Goal: Obtain resource: Download file/media

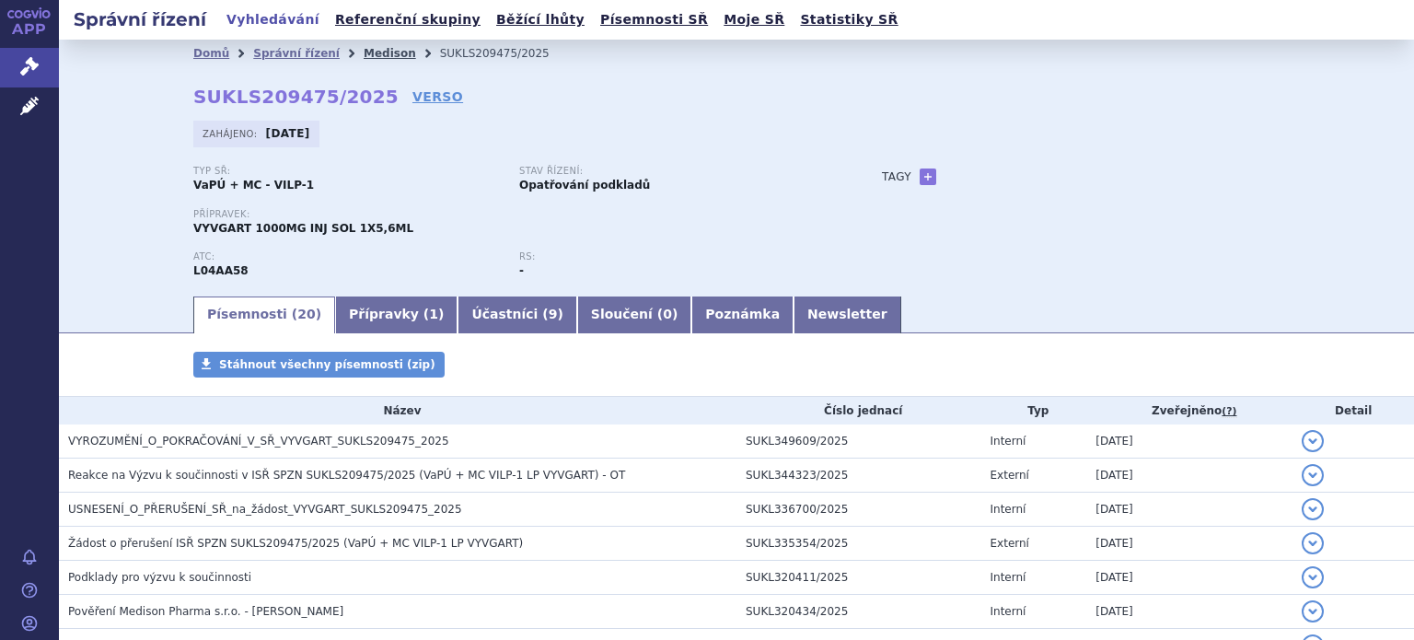
click at [364, 51] on link "Medison" at bounding box center [390, 53] width 52 height 13
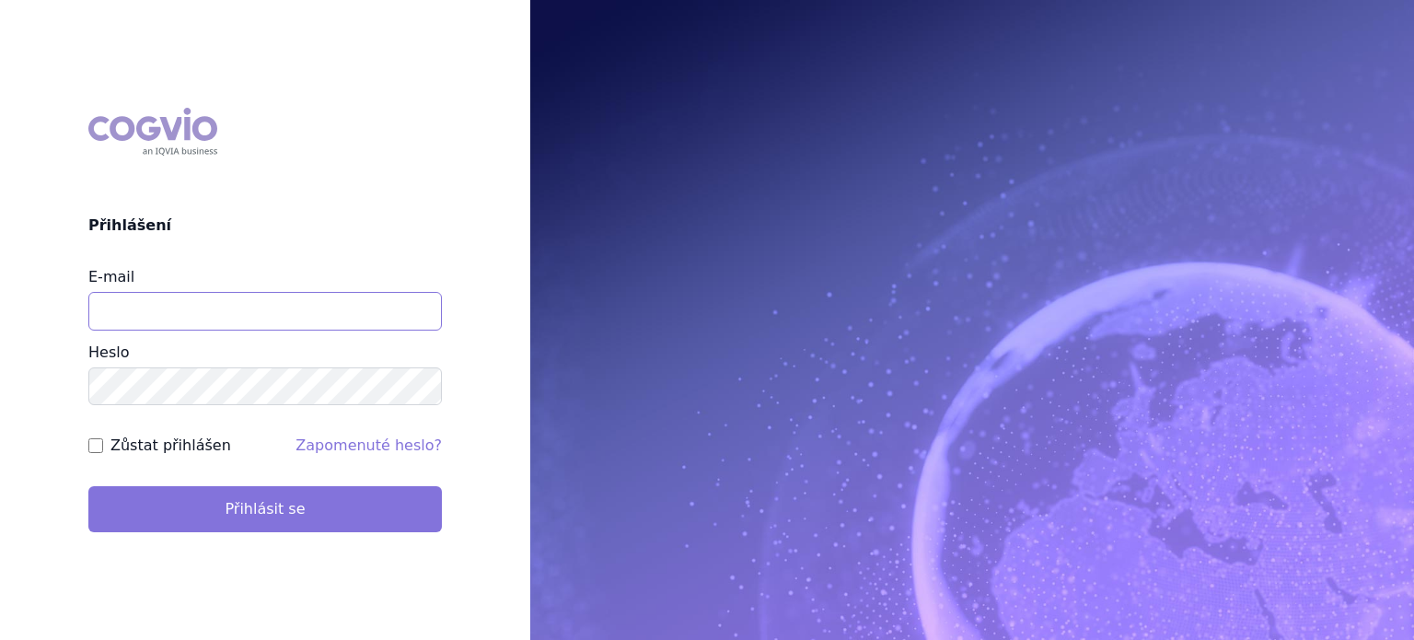
type input "lenkahr@medisonpharma.com"
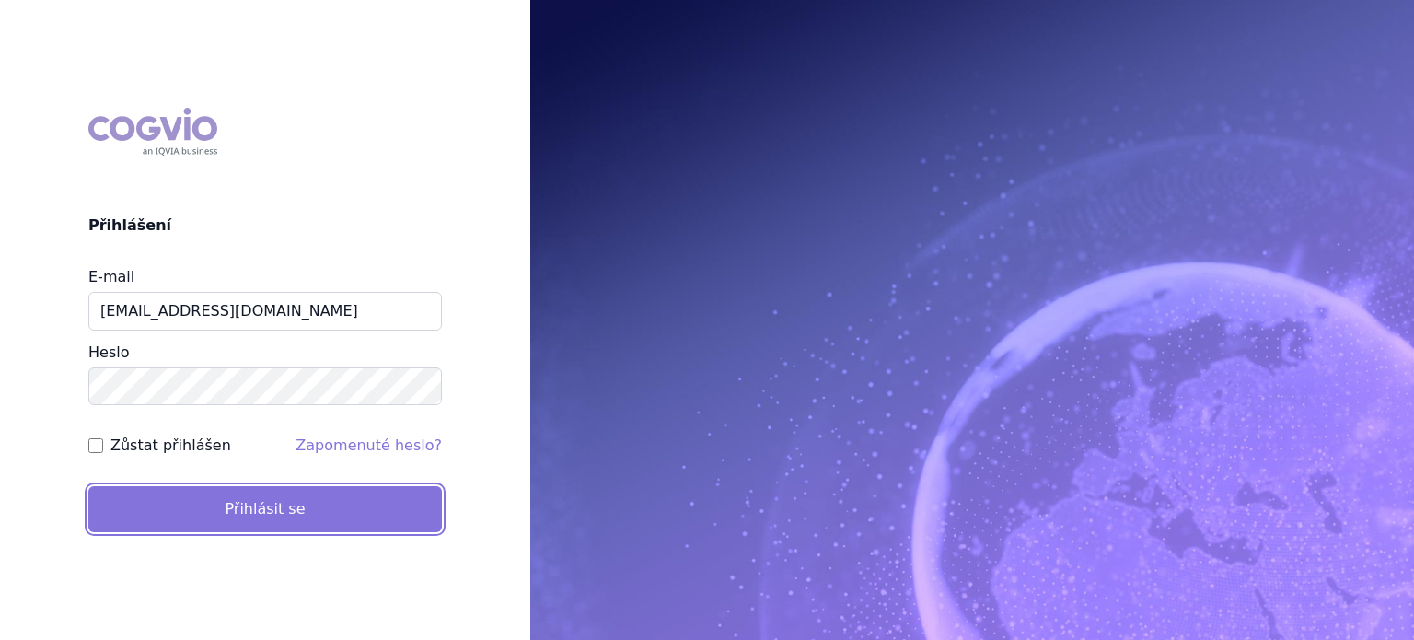
click at [277, 494] on button "Přihlásit se" at bounding box center [265, 509] width 354 height 46
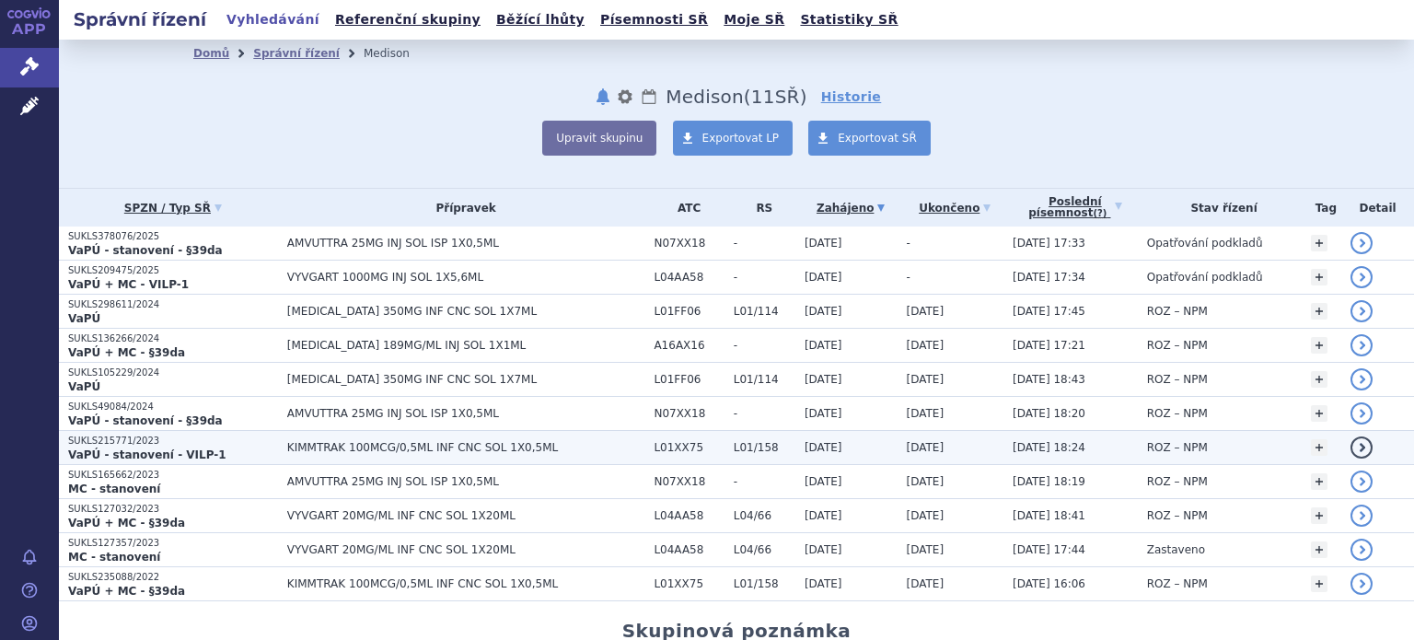
click at [344, 445] on span "KIMMTRAK 100MCG/0,5ML INF CNC SOL 1X0,5ML" at bounding box center [466, 447] width 358 height 13
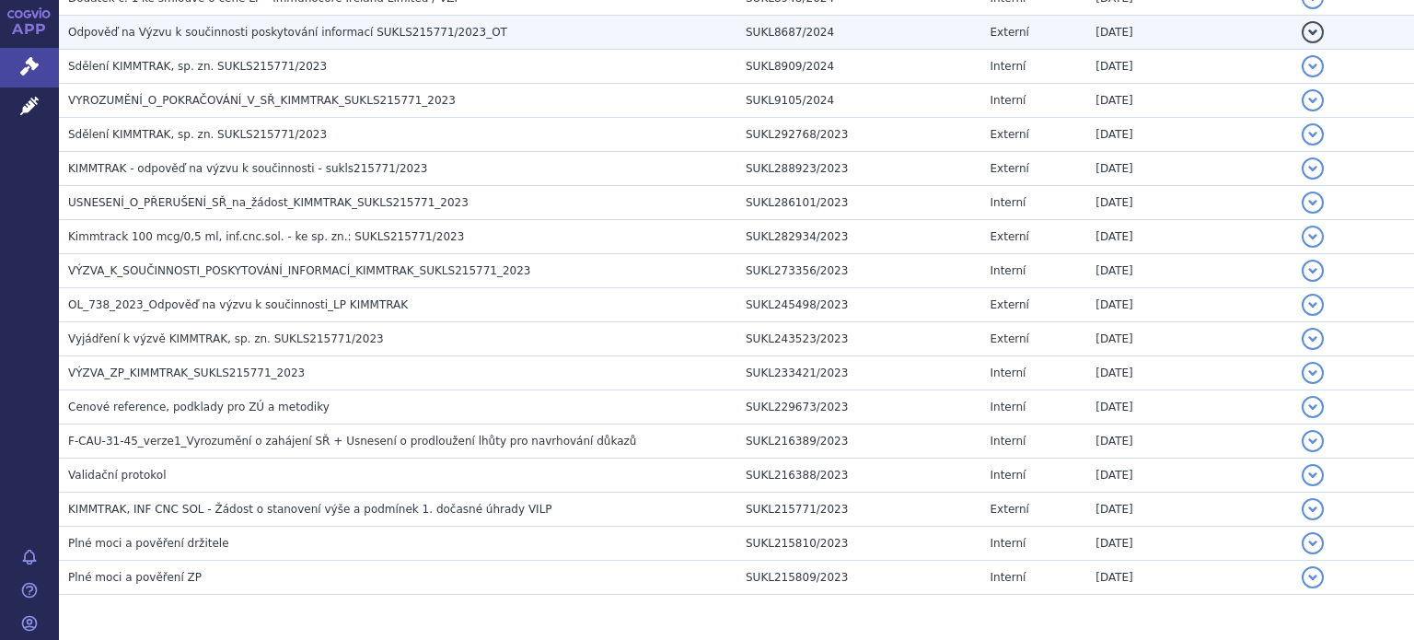
scroll to position [912, 0]
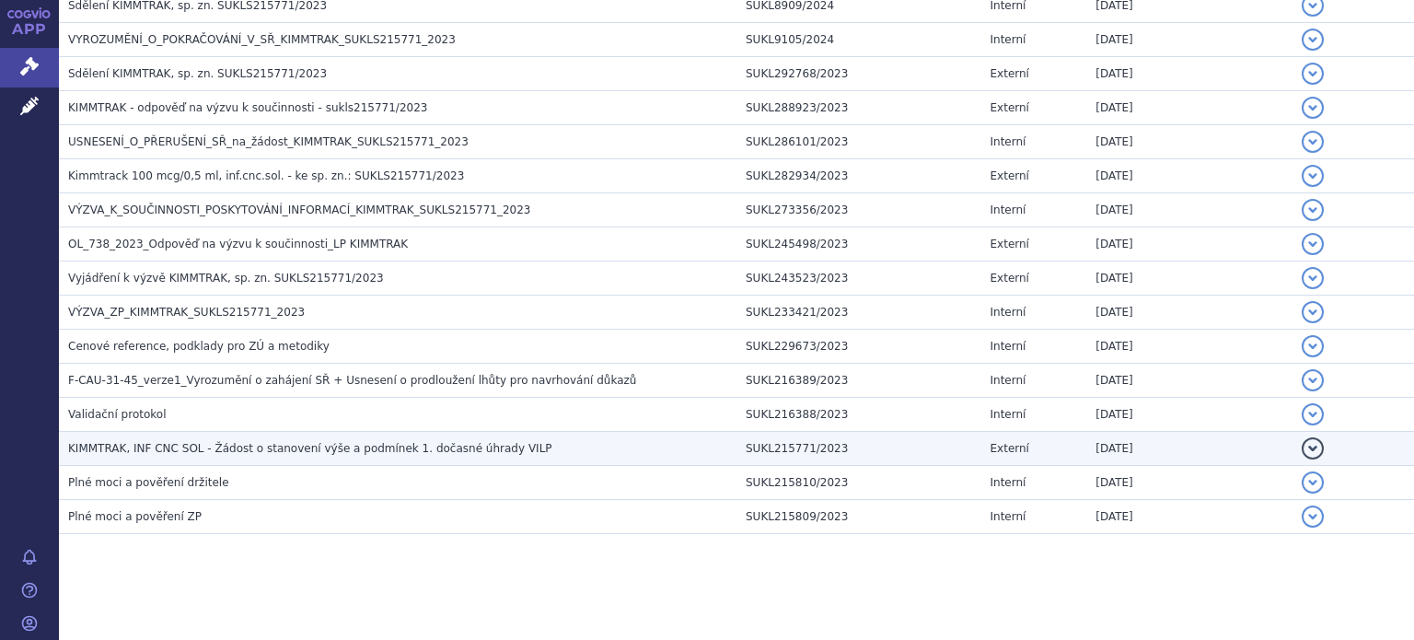
click at [294, 442] on span "KIMMTRAK, INF CNC SOL - Žádost o stanovení výše a podmínek 1. dočasné úhrady VI…" at bounding box center [310, 448] width 484 height 13
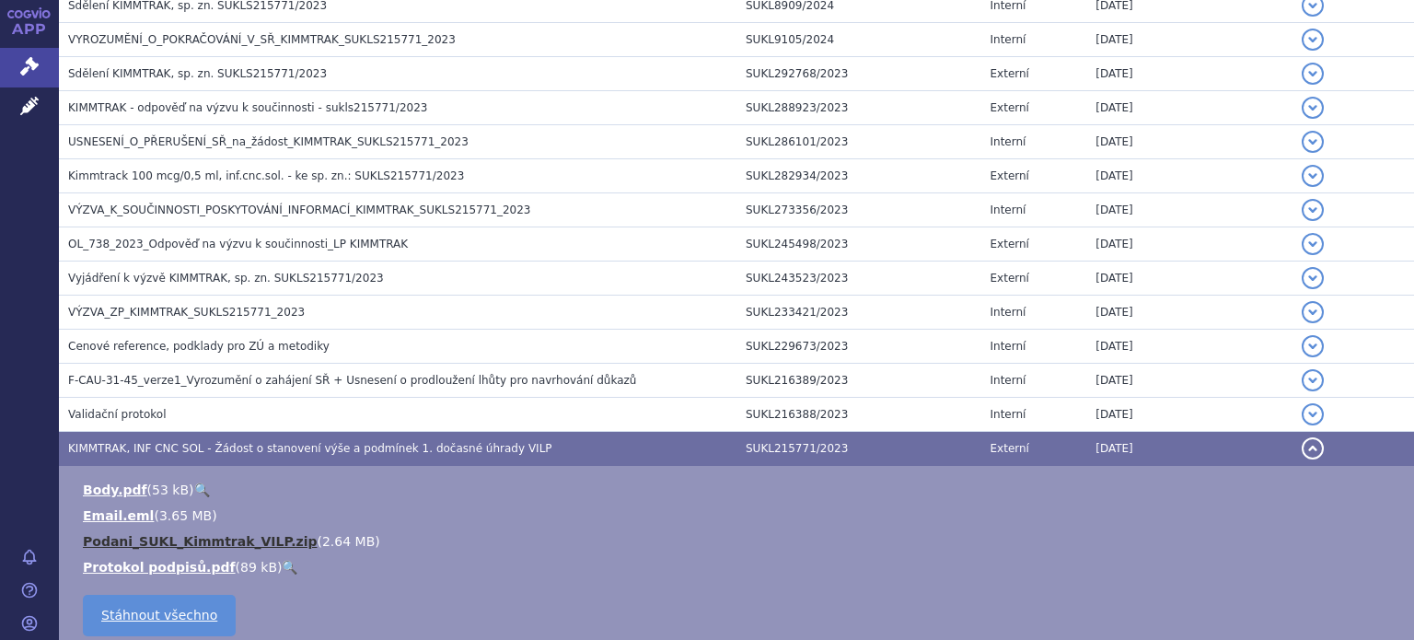
click at [136, 534] on link "Podani_SUKL_Kimmtrak_VILP.zip" at bounding box center [200, 541] width 234 height 15
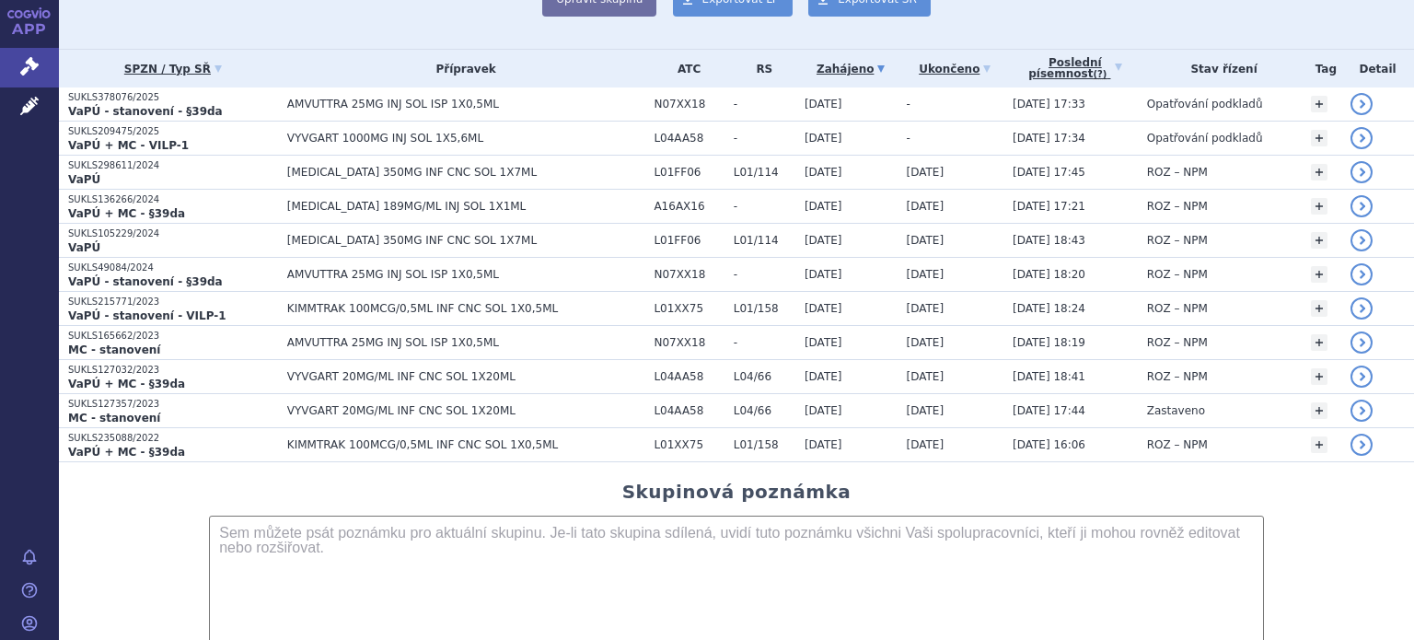
scroll to position [184, 0]
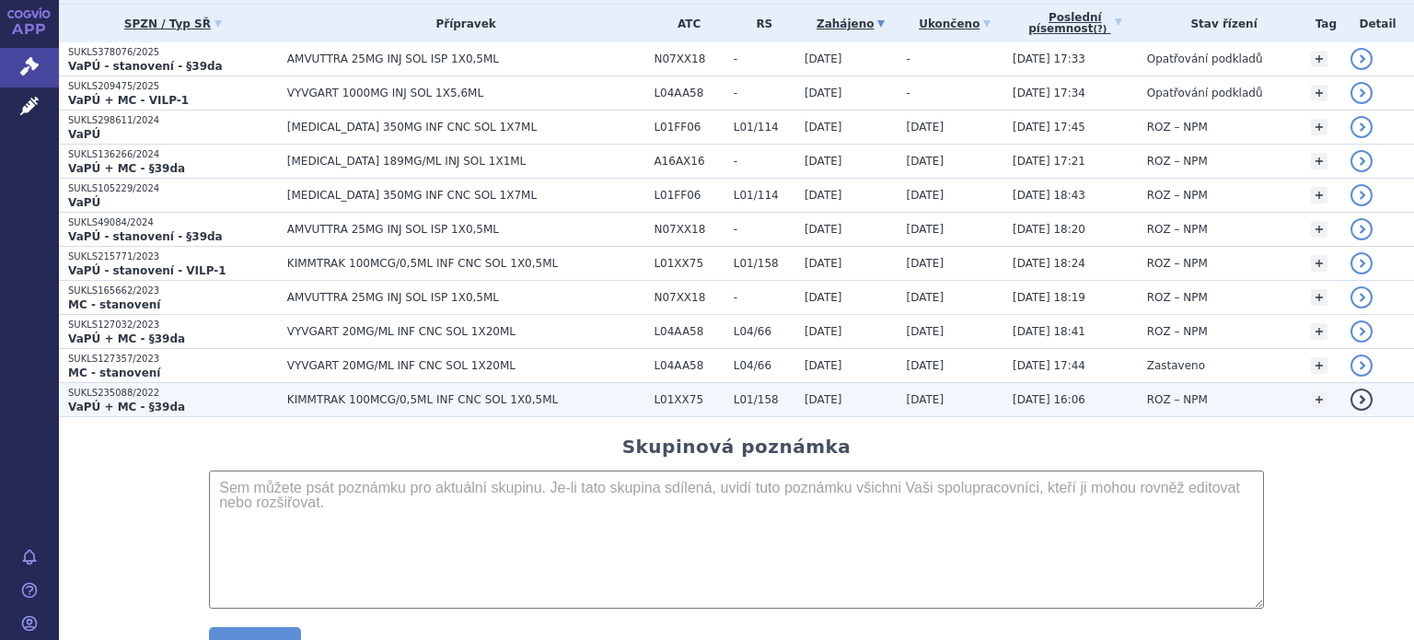
click at [451, 393] on span "KIMMTRAK 100MCG/0,5ML INF CNC SOL 1X0,5ML" at bounding box center [466, 399] width 358 height 13
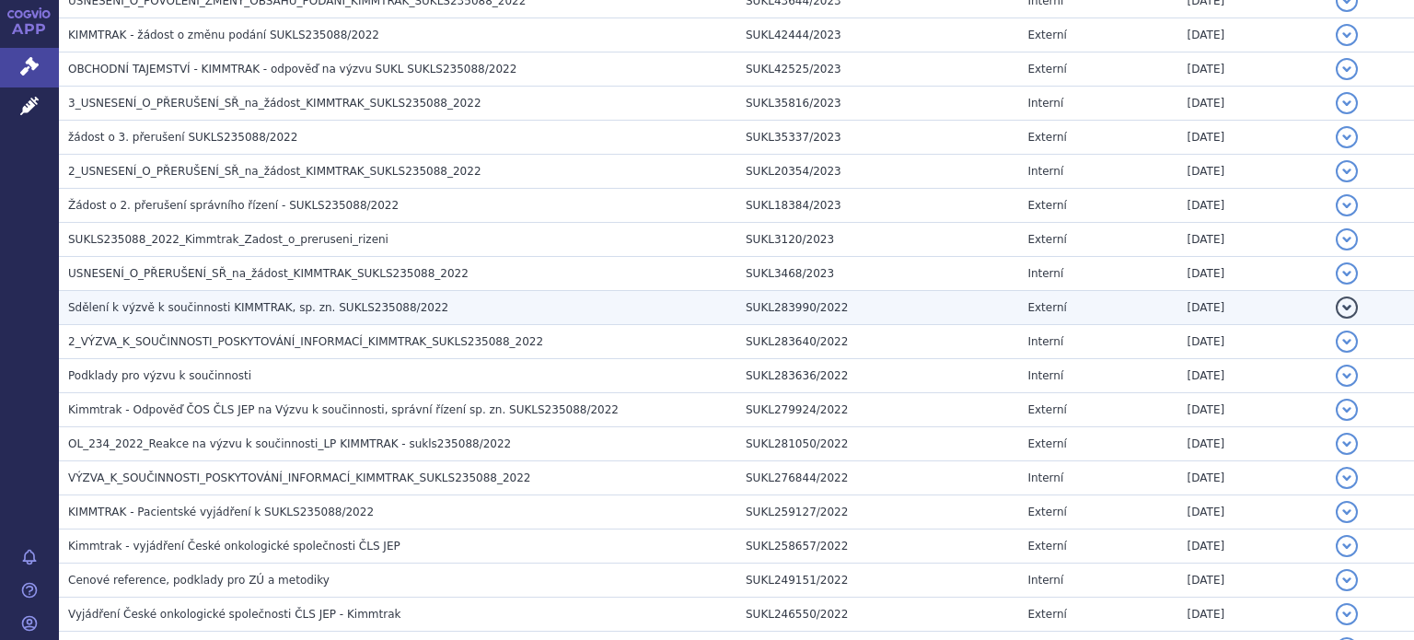
scroll to position [1827, 0]
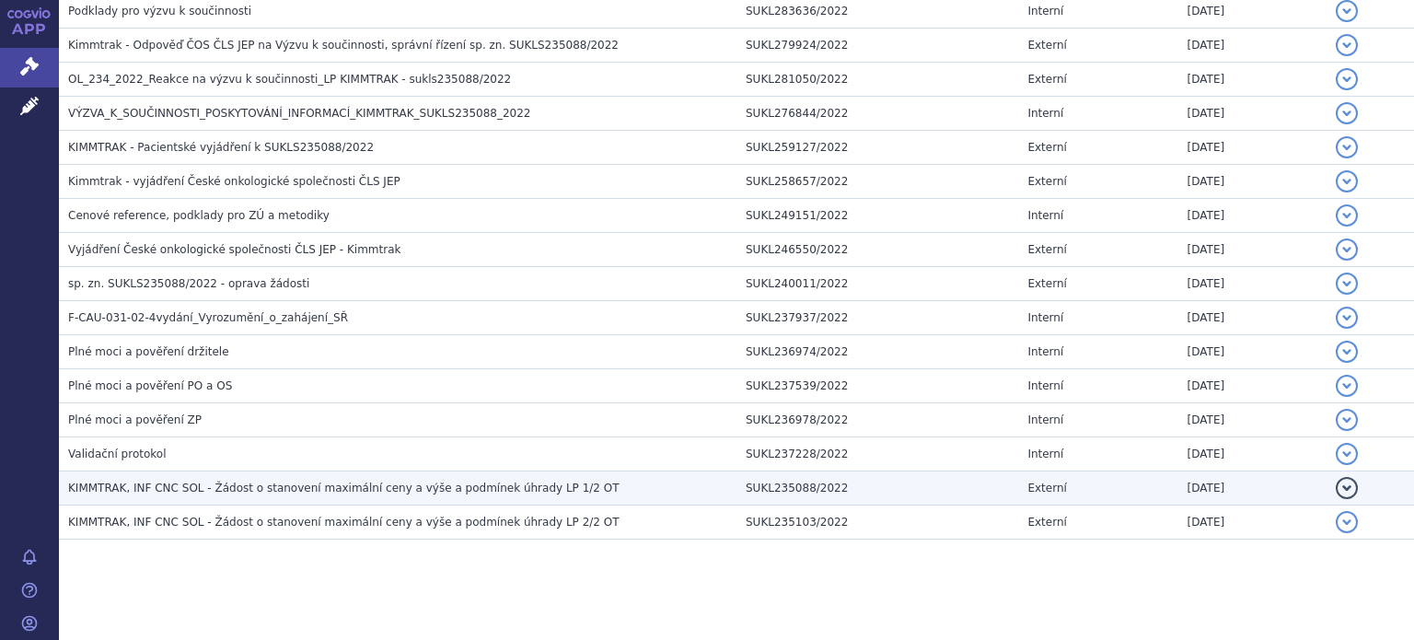
click at [412, 482] on span "KIMMTRAK, INF CNC SOL - Žádost o stanovení maximální ceny a výše a podmínek úhr…" at bounding box center [344, 488] width 552 height 13
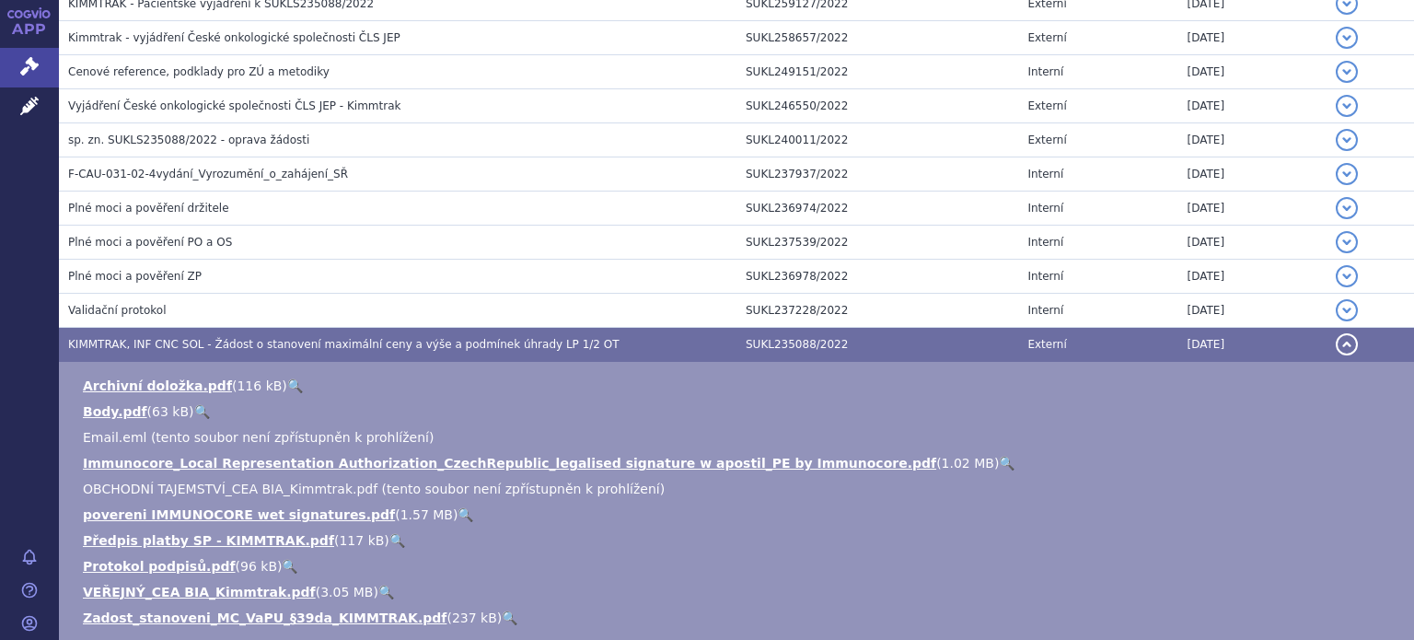
scroll to position [2011, 0]
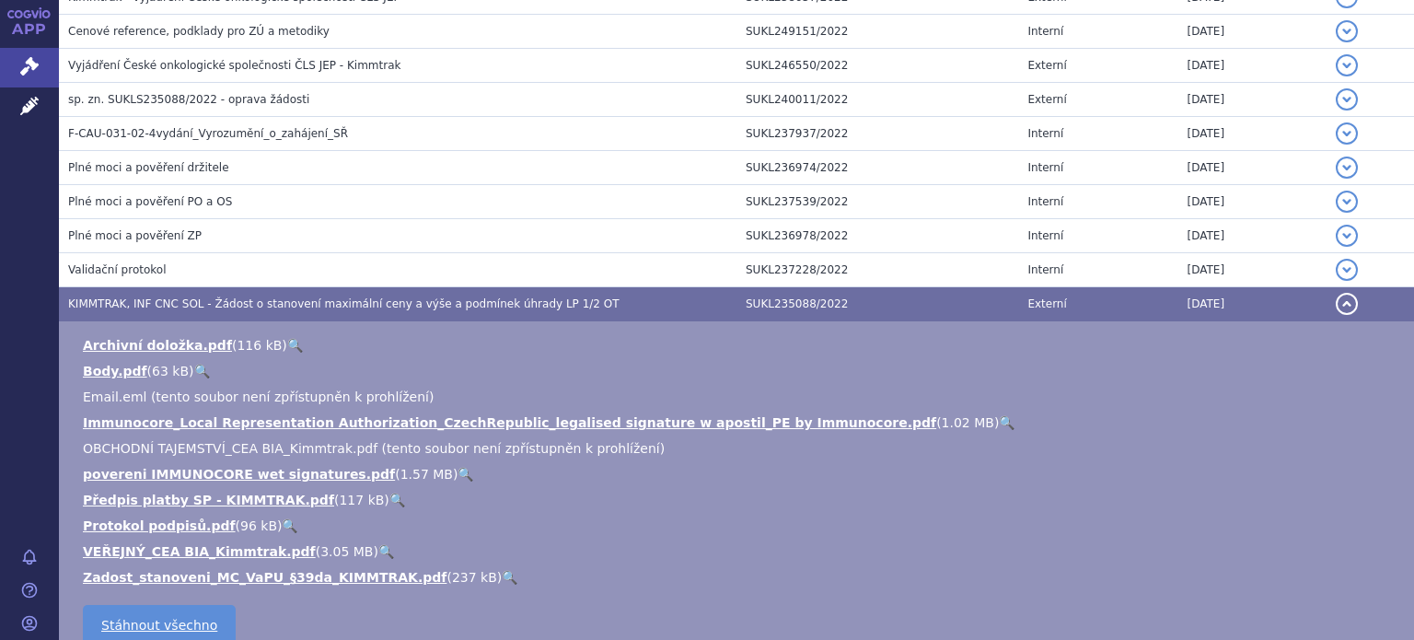
drag, startPoint x: 225, startPoint y: 539, endPoint x: 231, endPoint y: 529, distance: 11.2
click at [226, 544] on link "VEŘEJNÝ_CEA BIA_Kimmtrak.pdf" at bounding box center [199, 551] width 233 height 15
